Goal: Task Accomplishment & Management: Use online tool/utility

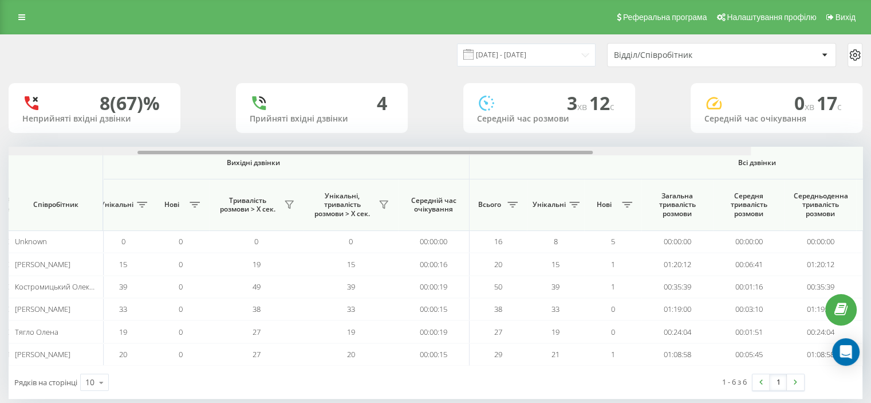
scroll to position [0, 744]
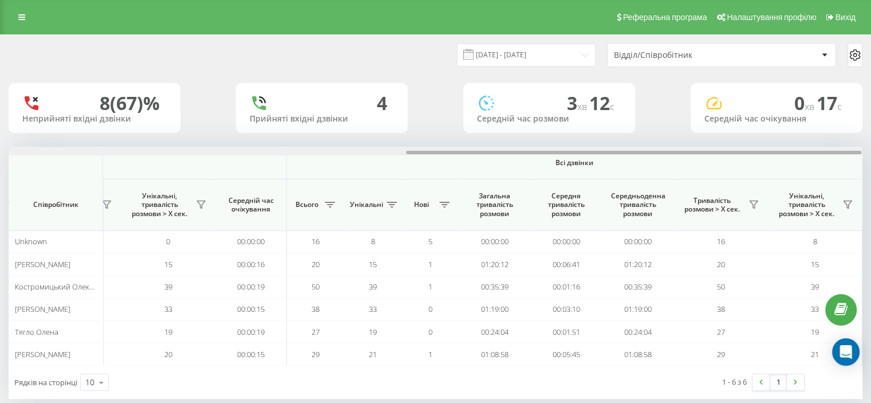
drag, startPoint x: 346, startPoint y: 152, endPoint x: 777, endPoint y: 144, distance: 430.8
click at [781, 146] on div "20.08.2025 - 20.08.2025 Відділ/Співробітник 8 (67)% Неприйняті вхідні дзвінки 4…" at bounding box center [436, 217] width 854 height 364
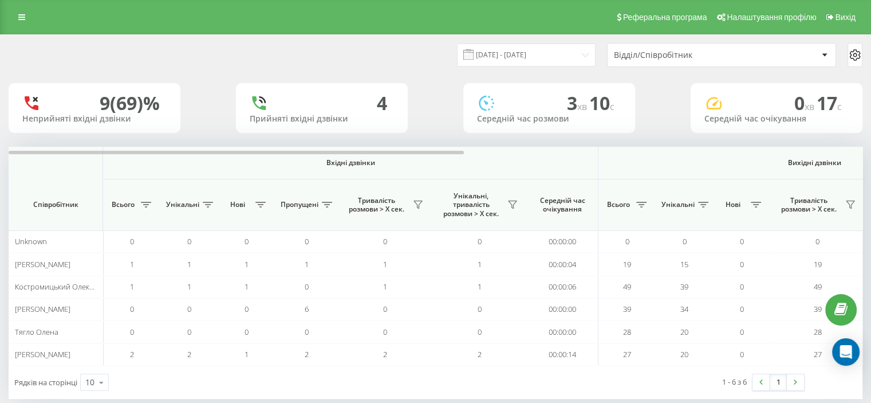
click at [21, 25] on link at bounding box center [21, 17] width 21 height 16
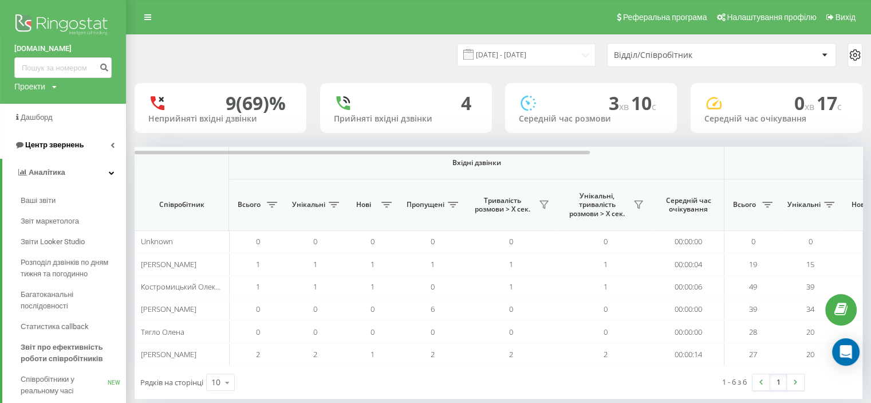
click at [61, 148] on span "Центр звернень" at bounding box center [54, 144] width 58 height 9
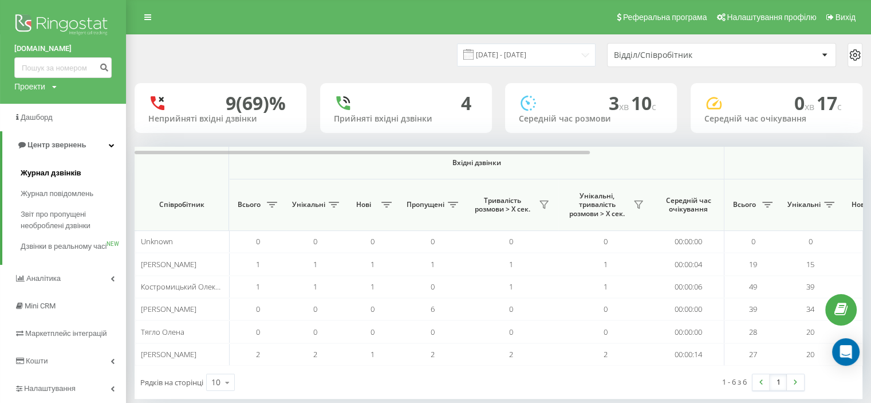
click at [50, 176] on span "Журнал дзвінків" at bounding box center [51, 172] width 61 height 11
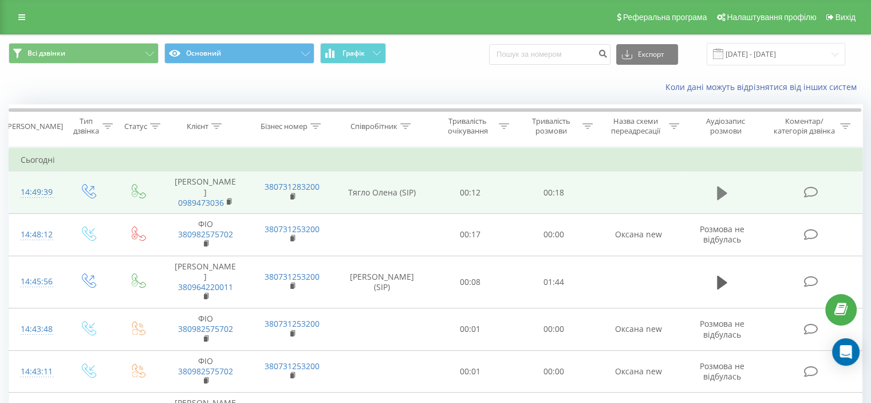
click at [721, 186] on icon at bounding box center [722, 193] width 10 height 14
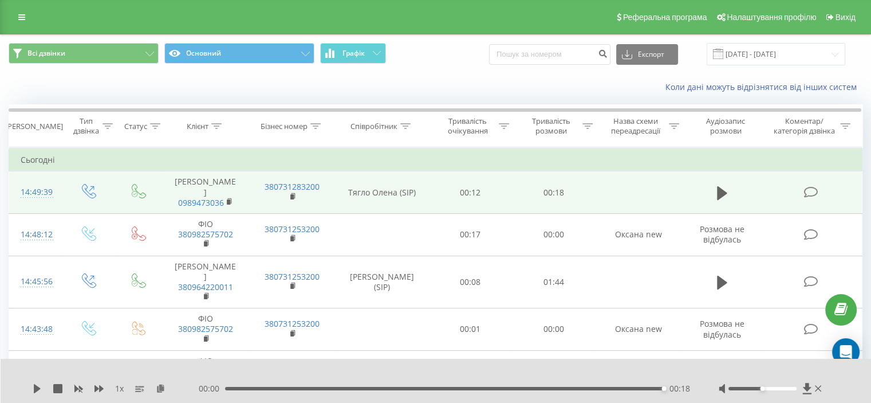
click at [809, 187] on icon at bounding box center [811, 192] width 14 height 12
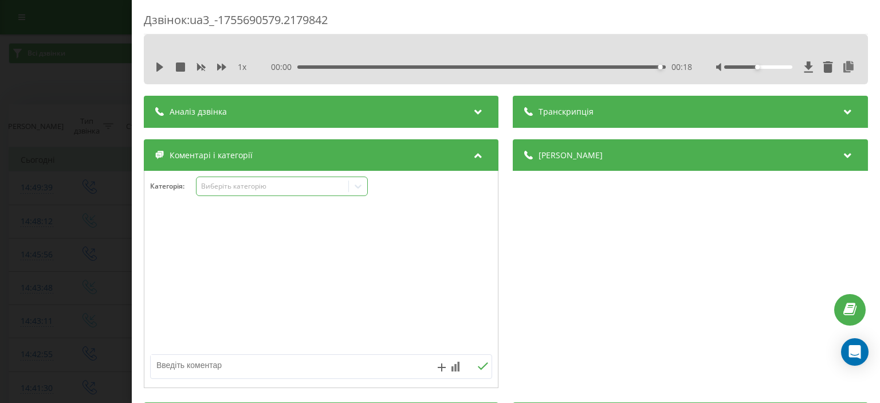
click at [247, 184] on div "Виберіть категорію" at bounding box center [272, 186] width 143 height 9
click at [442, 216] on div at bounding box center [320, 279] width 353 height 137
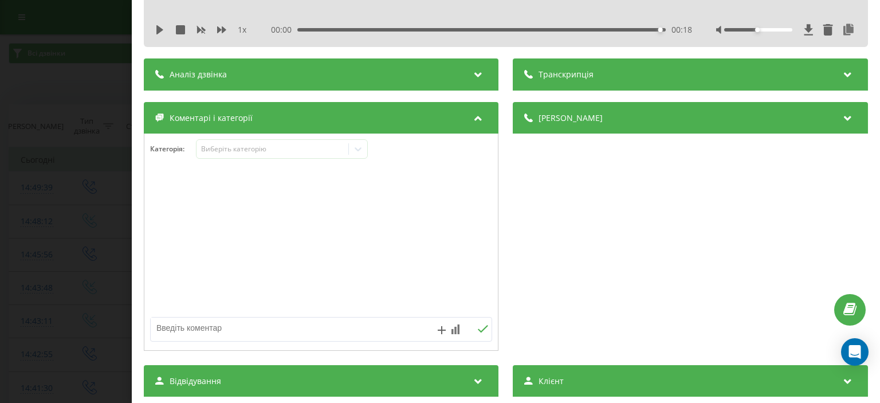
scroll to position [57, 0]
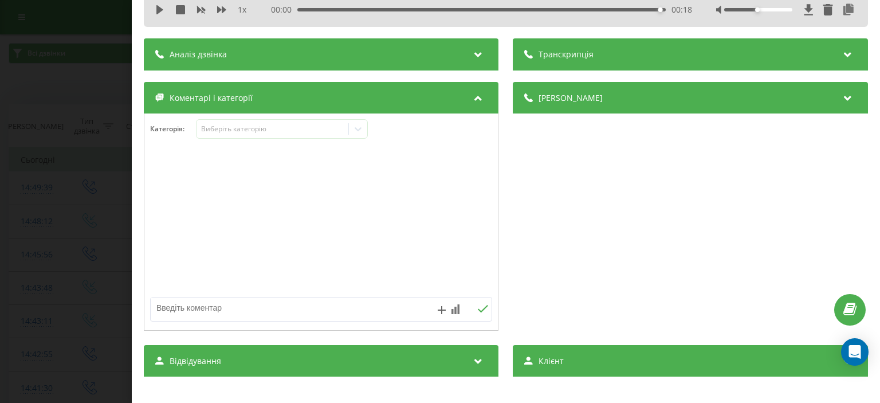
click at [243, 186] on div at bounding box center [320, 222] width 353 height 137
click at [246, 310] on textarea at bounding box center [287, 307] width 273 height 21
type textarea "пробний для перевырки зв'язку"
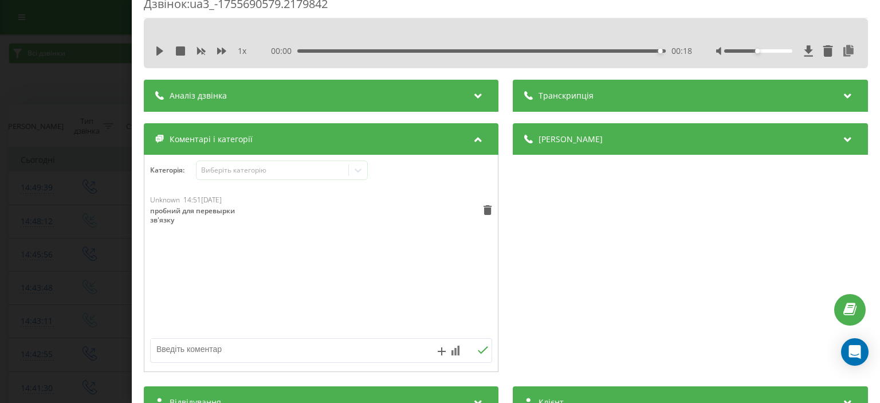
scroll to position [0, 0]
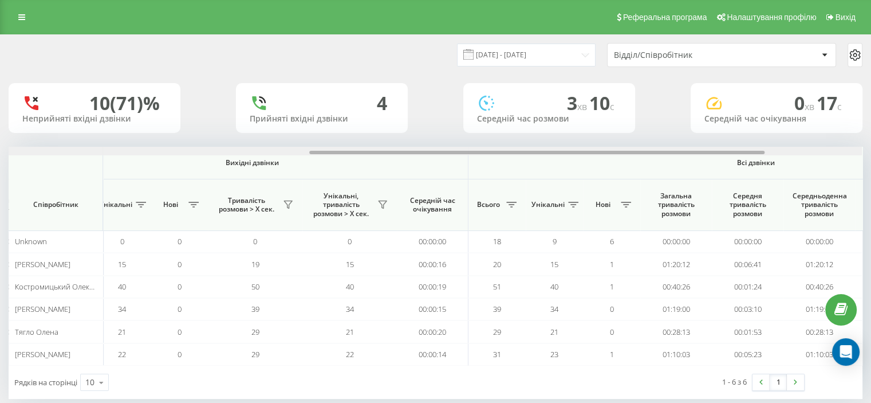
scroll to position [0, 744]
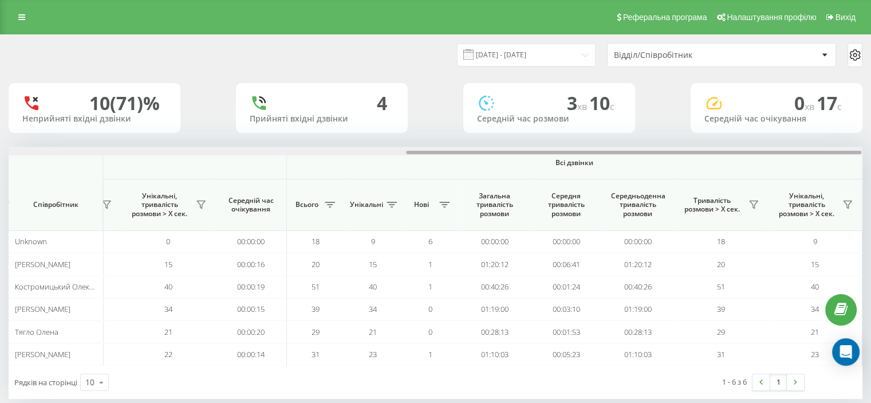
drag, startPoint x: 284, startPoint y: 154, endPoint x: 694, endPoint y: 139, distance: 410.4
click at [700, 140] on div "20.08.2025 - 20.08.2025 Відділ/Співробітник 10 (71)% Неприйняті вхідні дзвінки …" at bounding box center [436, 217] width 854 height 364
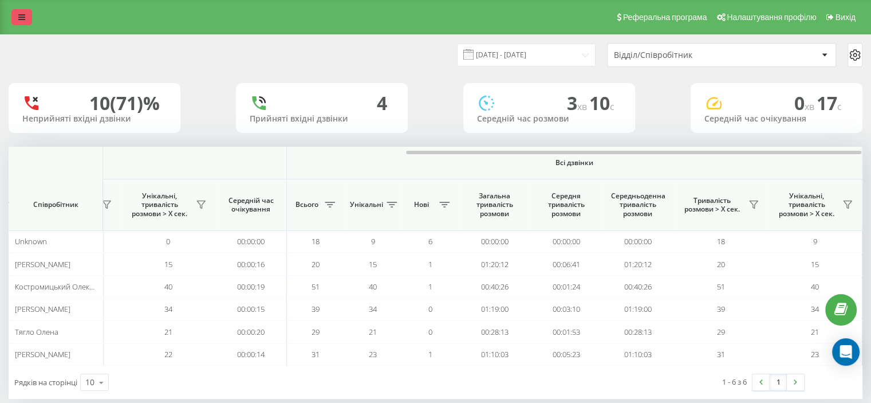
click at [22, 15] on icon at bounding box center [21, 17] width 7 height 8
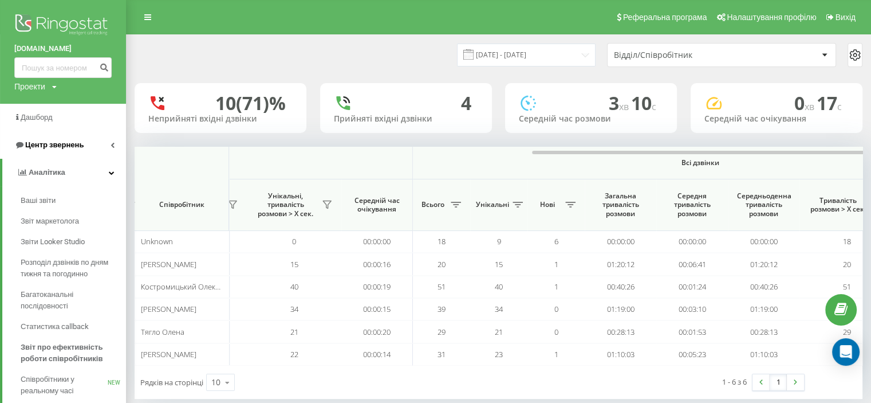
click at [52, 143] on span "Центр звернень" at bounding box center [54, 144] width 58 height 9
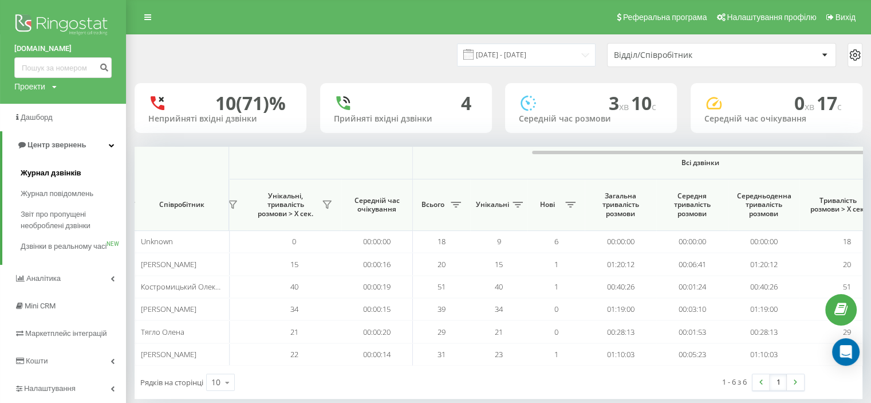
click at [53, 172] on span "Журнал дзвінків" at bounding box center [51, 172] width 61 height 11
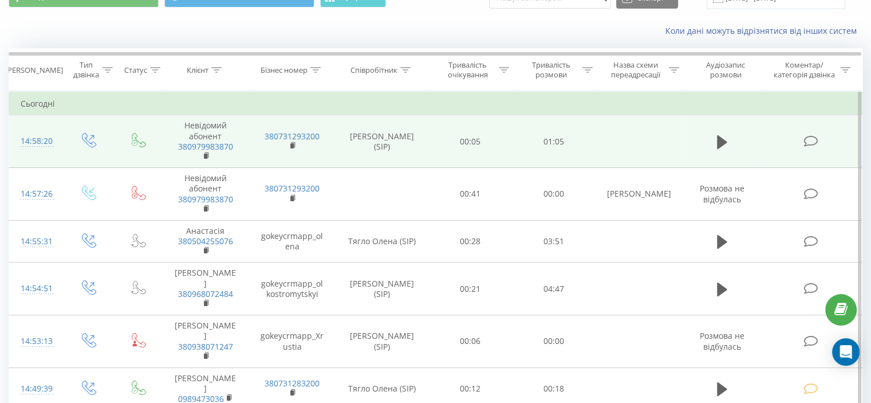
scroll to position [57, 0]
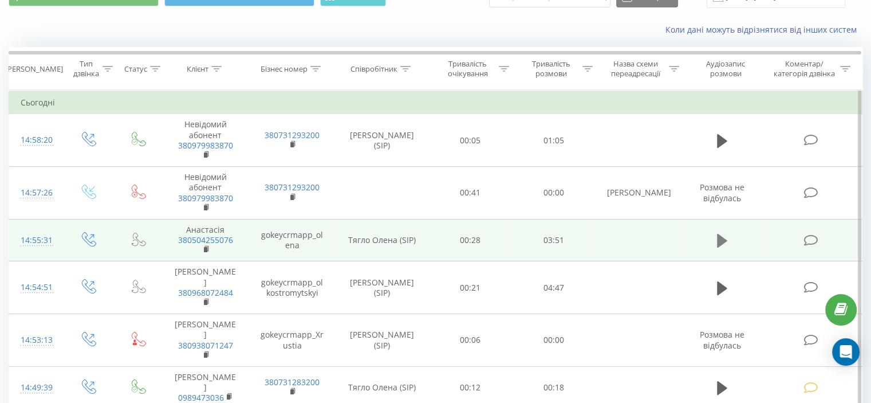
click at [725, 243] on icon at bounding box center [722, 241] width 10 height 16
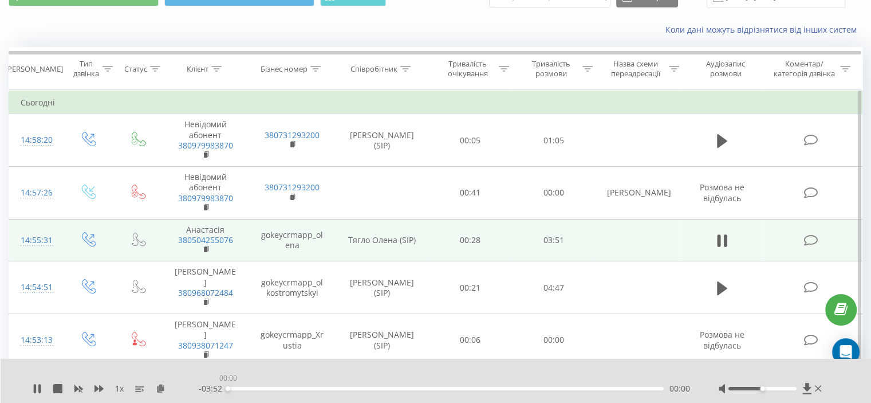
click at [268, 388] on div "00:00" at bounding box center [446, 388] width 436 height 3
click at [273, 389] on div "00:24" at bounding box center [446, 388] width 436 height 3
click at [298, 389] on div "00:25" at bounding box center [446, 388] width 436 height 3
click at [344, 388] on div "00:00" at bounding box center [446, 388] width 436 height 3
click at [413, 388] on div "01:02" at bounding box center [446, 388] width 436 height 3
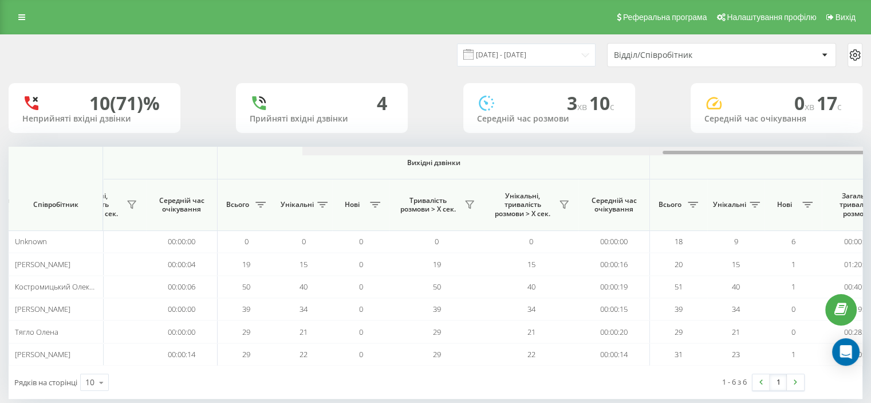
scroll to position [0, 744]
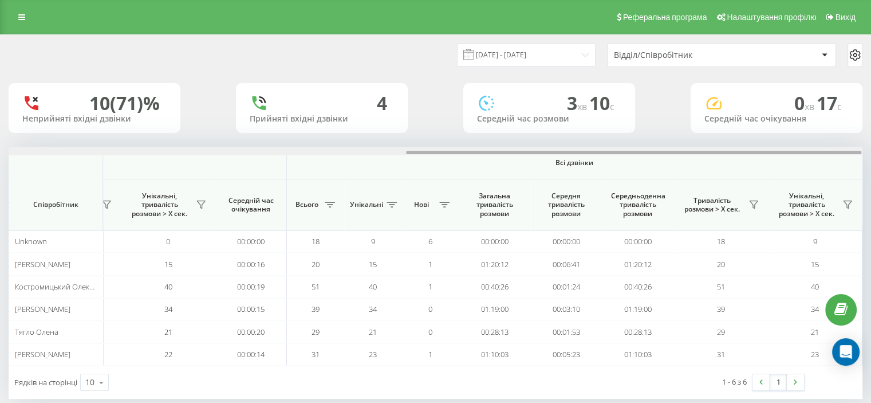
drag, startPoint x: 236, startPoint y: 152, endPoint x: 769, endPoint y: 120, distance: 534.2
click at [796, 131] on div "[DATE] - [DATE] Відділ/Співробітник 10 (71)% Неприйняті вхідні дзвінки 4 Прийня…" at bounding box center [436, 217] width 854 height 364
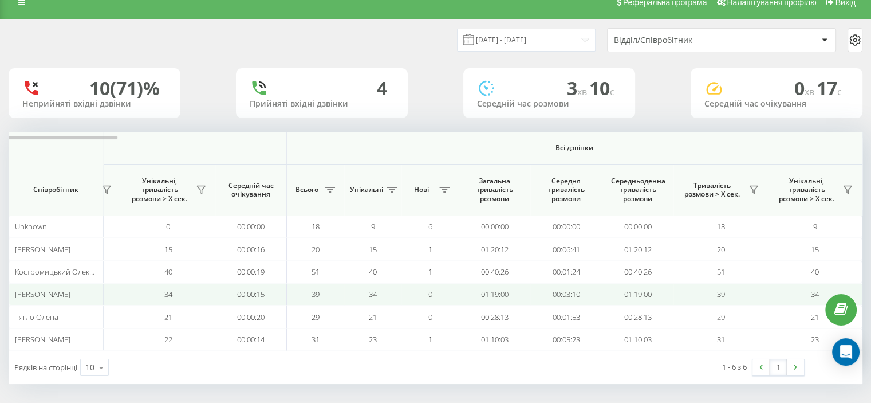
scroll to position [17, 0]
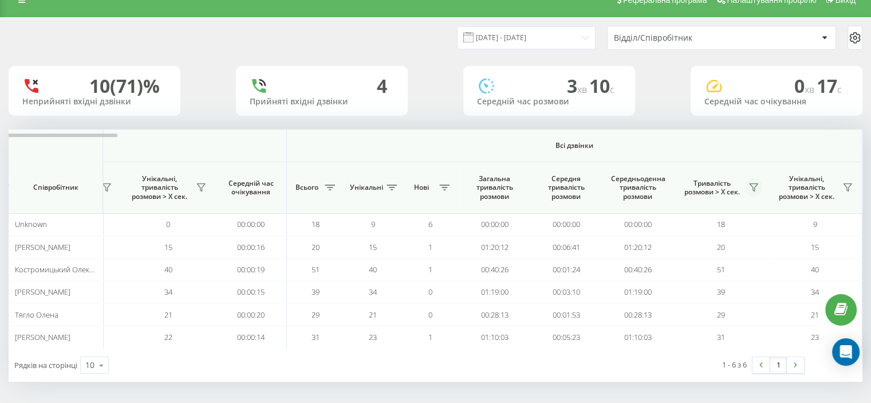
click at [754, 187] on icon at bounding box center [753, 187] width 9 height 9
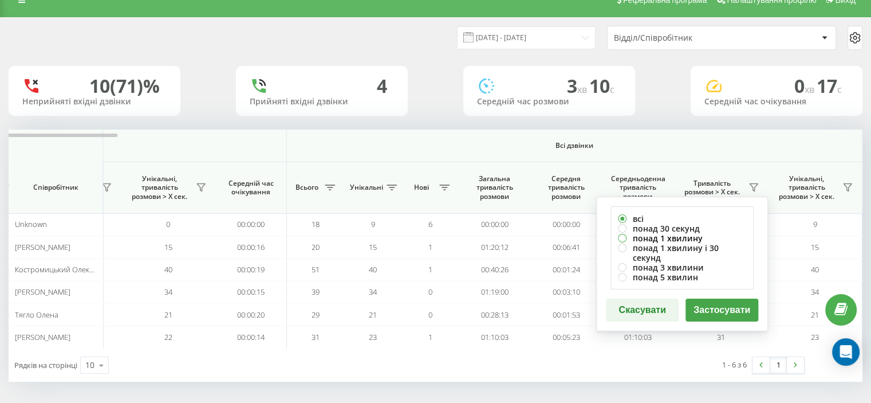
click at [666, 235] on label "понад 1 хвилину" at bounding box center [682, 238] width 128 height 10
radio input "true"
click at [702, 298] on button "Застосувати" at bounding box center [722, 309] width 73 height 23
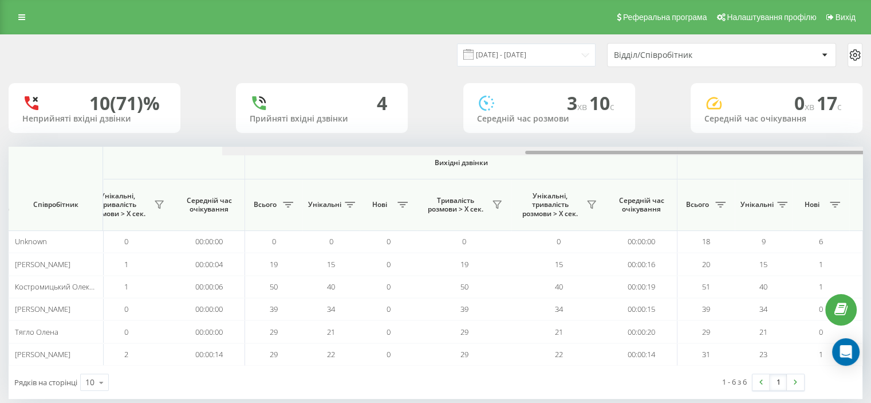
scroll to position [0, 744]
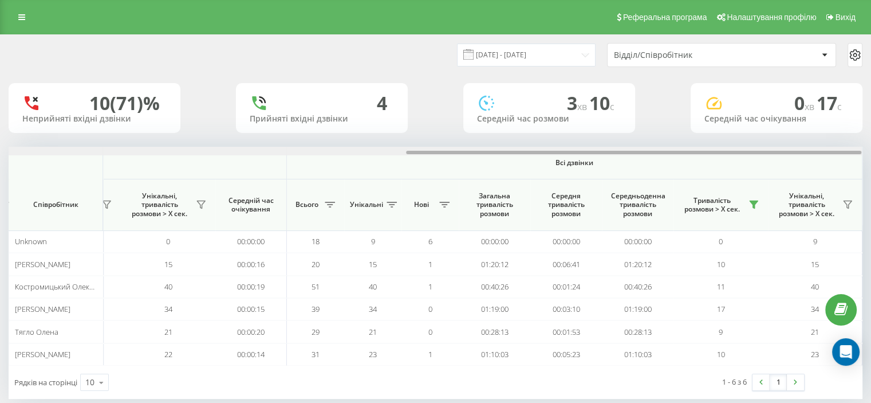
drag, startPoint x: 168, startPoint y: 152, endPoint x: 643, endPoint y: 148, distance: 474.9
click at [646, 148] on div at bounding box center [436, 151] width 854 height 9
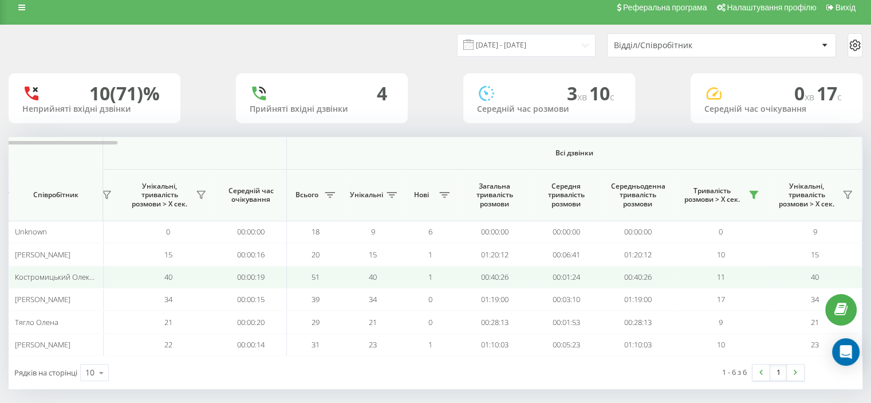
scroll to position [17, 0]
